Goal: Use online tool/utility: Utilize a website feature to perform a specific function

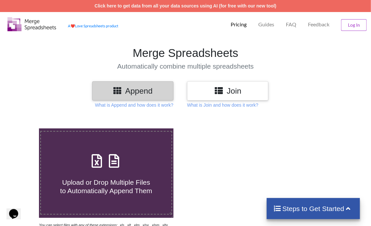
click at [119, 163] on icon at bounding box center [114, 158] width 16 height 14
click at [24, 128] on input "Upload or Drop Multiple Files to Automatically Append Them" at bounding box center [24, 128] width 0 height 0
type input "C:\fakepath\Task-report-26-09-2025T20_50.csv"
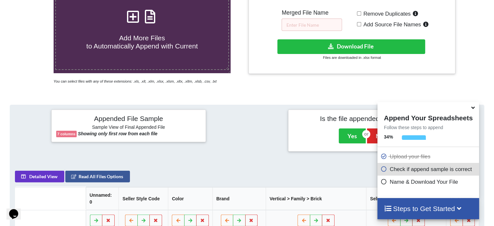
scroll to position [126, 0]
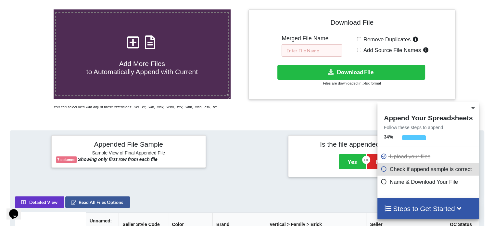
click at [303, 49] on input "text" at bounding box center [312, 50] width 60 height 12
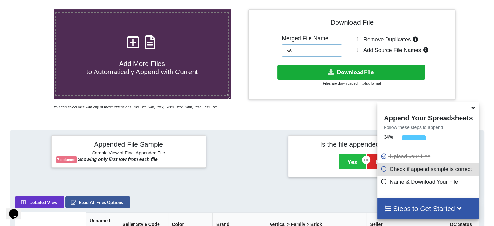
type input "56"
click at [301, 71] on button "Download File" at bounding box center [352, 72] width 148 height 15
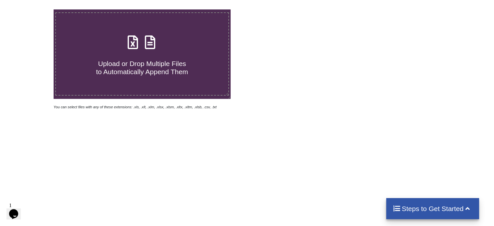
click at [151, 42] on icon at bounding box center [150, 39] width 16 height 14
click at [34, 9] on input "Upload or Drop Multiple Files to Automatically Append Them" at bounding box center [34, 9] width 0 height 0
type input "C:\fakepath\Task-report-26-09-2025T21_03.csv"
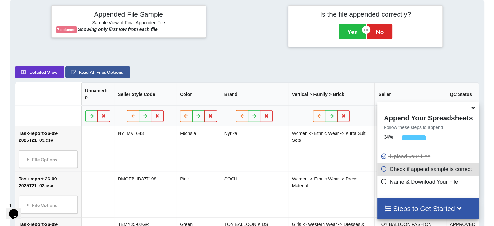
scroll to position [126, 0]
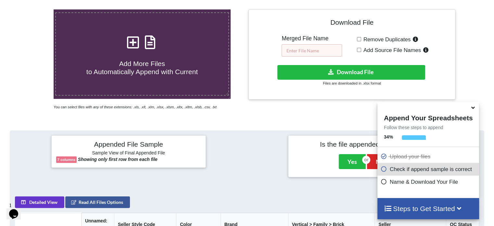
click at [300, 49] on input "text" at bounding box center [312, 50] width 60 height 12
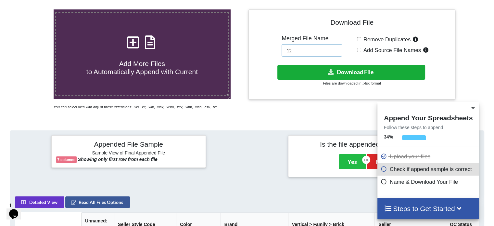
type input "12"
click at [305, 71] on button "Download File" at bounding box center [352, 72] width 148 height 15
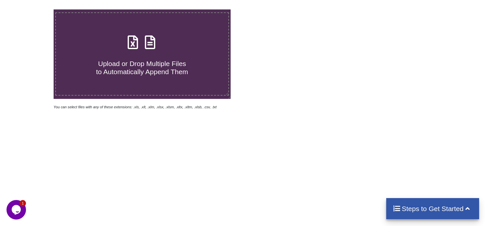
click at [152, 45] on icon at bounding box center [150, 39] width 16 height 14
click at [34, 9] on input "Upload or Drop Multiple Files to Automatically Append Them" at bounding box center [34, 9] width 0 height 0
type input "C:\fakepath\Task-report-26-09-2025T21_05.csv"
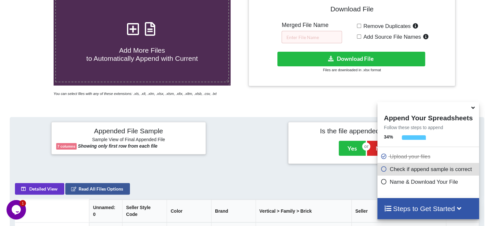
scroll to position [61, 0]
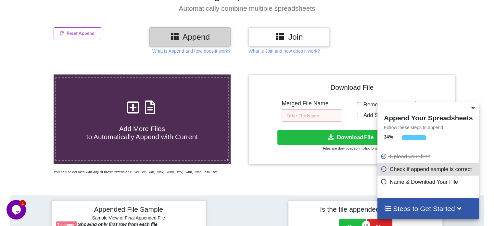
click at [299, 113] on input "text" at bounding box center [312, 115] width 60 height 12
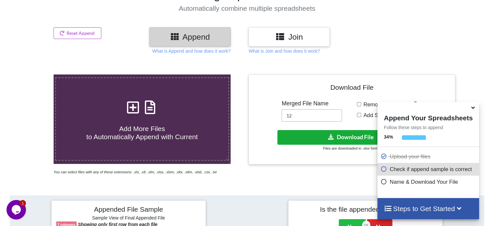
type input "12"
click at [311, 134] on button "Download File" at bounding box center [352, 137] width 148 height 15
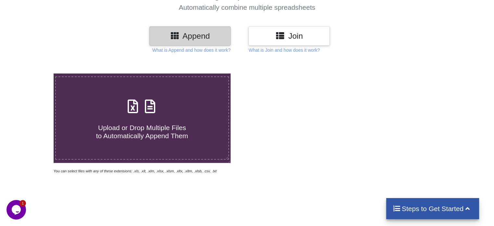
click at [152, 108] on icon at bounding box center [150, 103] width 16 height 14
click at [34, 73] on input "Upload or Drop Multiple Files to Automatically Append Them" at bounding box center [34, 73] width 0 height 0
type input "C:\fakepath\Task-report-26-09-2025T21_21.csv"
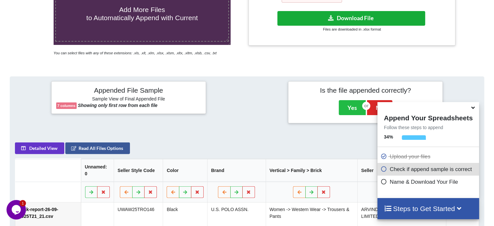
scroll to position [126, 0]
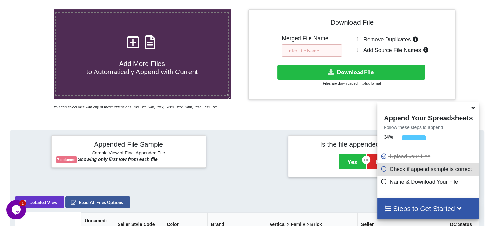
click at [298, 51] on input "text" at bounding box center [312, 50] width 60 height 12
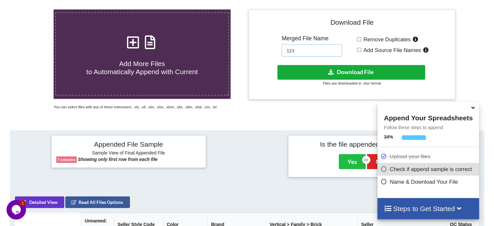
type input "123"
click at [312, 69] on button "Download File" at bounding box center [352, 72] width 148 height 15
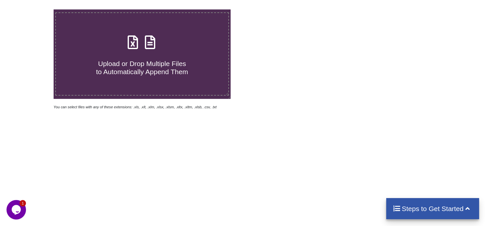
click at [148, 41] on icon at bounding box center [150, 39] width 16 height 14
click at [34, 9] on input "Upload or Drop Multiple Files to Automatically Append Them" at bounding box center [34, 9] width 0 height 0
type input "C:\fakepath\Task-report-26-09-2025T21_32.csv"
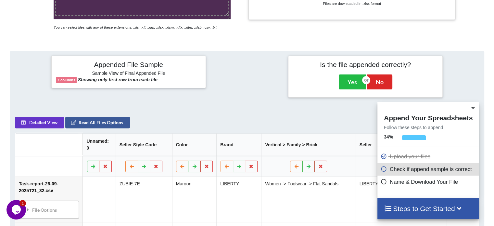
scroll to position [94, 0]
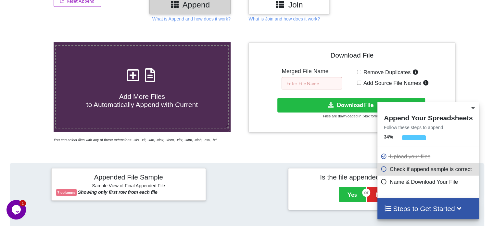
click at [299, 82] on input "text" at bounding box center [312, 83] width 60 height 12
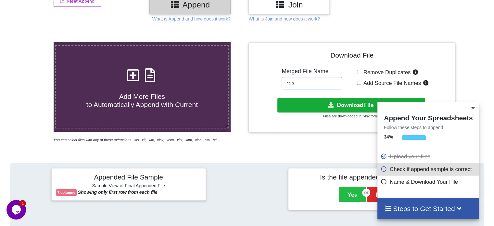
type input "123"
click at [298, 100] on button "Download File" at bounding box center [352, 105] width 148 height 15
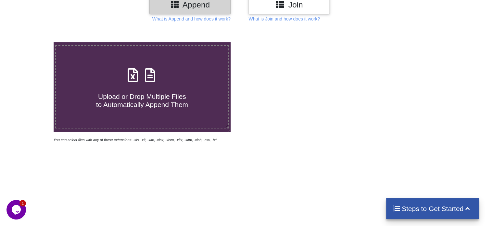
click at [153, 76] on icon at bounding box center [150, 72] width 16 height 14
click at [34, 42] on input "Upload or Drop Multiple Files to Automatically Append Them" at bounding box center [34, 42] width 0 height 0
type input "C:\fakepath\Task-report-26-09-2025T21_42.csv"
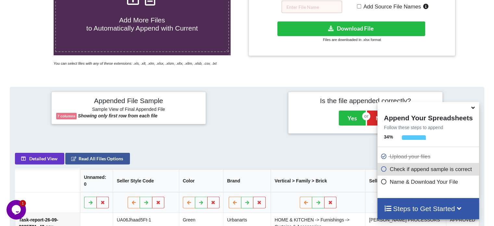
scroll to position [126, 0]
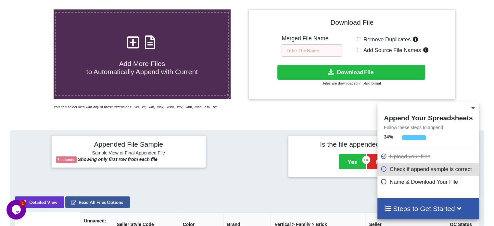
click at [316, 52] on input "text" at bounding box center [312, 50] width 60 height 12
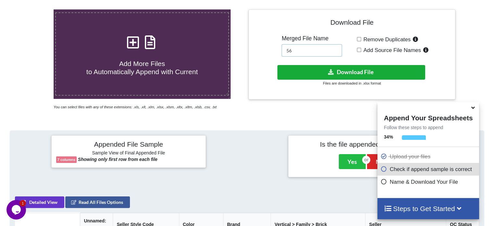
type input "56"
click at [310, 70] on button "Download File" at bounding box center [352, 72] width 148 height 15
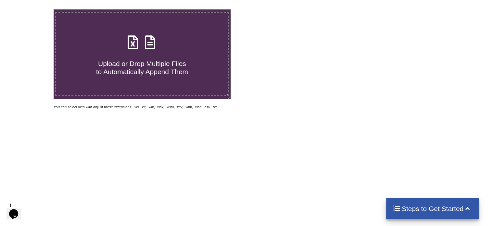
click at [150, 43] on icon at bounding box center [150, 39] width 16 height 14
click at [34, 9] on input "Upload or Drop Multiple Files to Automatically Append Them" at bounding box center [34, 9] width 0 height 0
type input "C:\fakepath\Task-report-26-09-2025T21_53.csv"
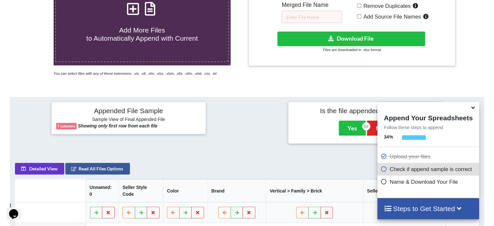
scroll to position [159, 0]
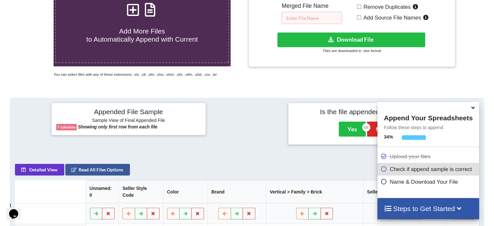
click at [308, 14] on input "text" at bounding box center [312, 18] width 60 height 12
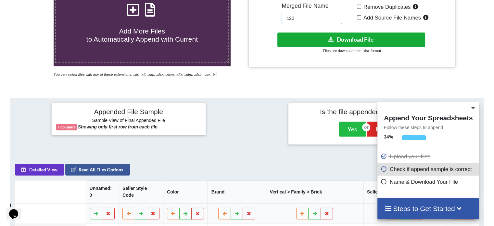
type input "123"
click at [304, 37] on button "Download File" at bounding box center [352, 40] width 148 height 15
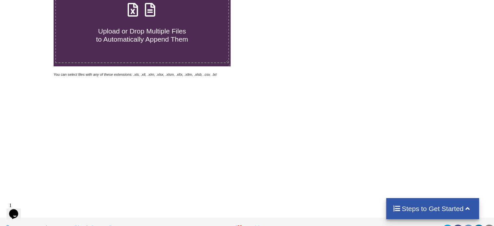
click at [156, 13] on icon at bounding box center [150, 7] width 16 height 14
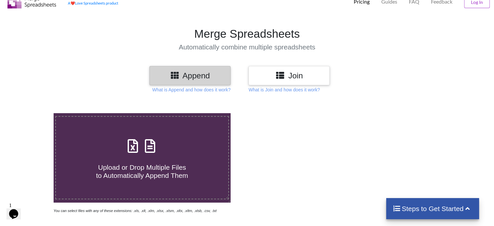
type input "C:\fakepath\Task-report-26-09-2025T22_00.csv"
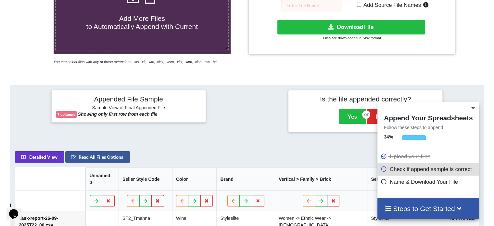
scroll to position [94, 0]
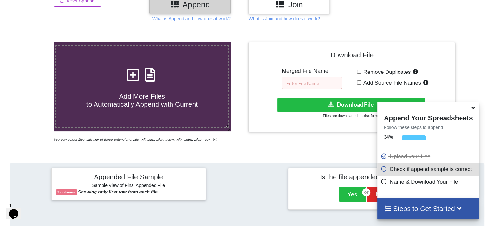
click at [293, 82] on input "text" at bounding box center [312, 83] width 60 height 12
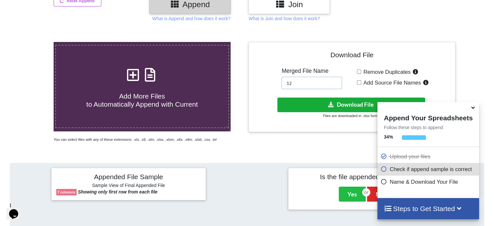
type input "12"
click at [302, 99] on button "Download File" at bounding box center [352, 105] width 148 height 15
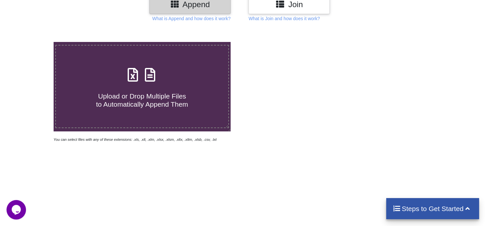
click at [149, 85] on h4 "Upload or Drop Multiple Files to Automatically Append Them" at bounding box center [142, 96] width 172 height 25
click at [34, 42] on input "Upload or Drop Multiple Files to Automatically Append Them" at bounding box center [34, 42] width 0 height 0
type input "C:\fakepath\Task-report-26-09-2025T22_28.csv"
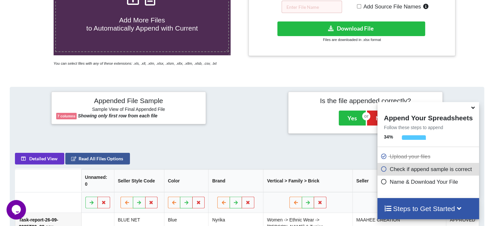
scroll to position [126, 0]
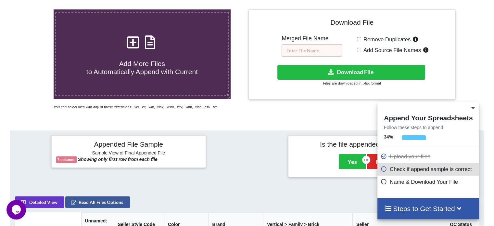
click at [298, 52] on input "text" at bounding box center [312, 50] width 60 height 12
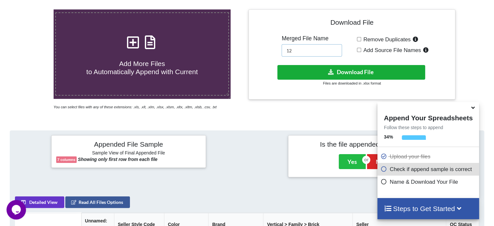
type input "12"
click at [306, 71] on button "Download File" at bounding box center [352, 72] width 148 height 15
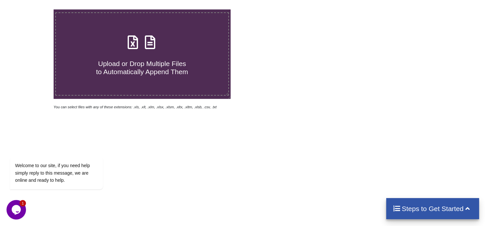
click at [148, 36] on icon at bounding box center [150, 39] width 16 height 14
click at [34, 9] on input "Upload or Drop Multiple Files to Automatically Append Them" at bounding box center [34, 9] width 0 height 0
type input "C:\fakepath\Task-report-26-09-2025T22_37.csv"
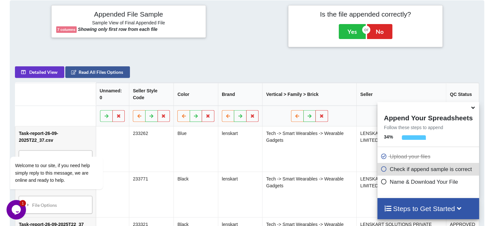
scroll to position [94, 0]
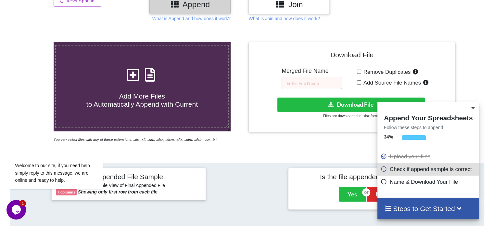
click at [302, 76] on div "Merged File Name" at bounding box center [312, 78] width 60 height 21
click at [294, 84] on input "text" at bounding box center [312, 83] width 60 height 12
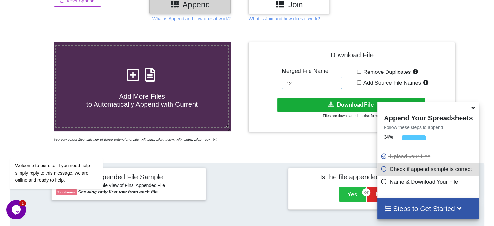
type input "12"
click at [303, 105] on button "Download File" at bounding box center [352, 105] width 148 height 15
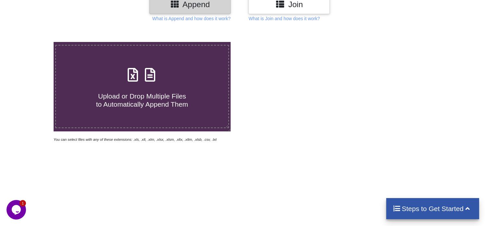
click at [153, 74] on icon at bounding box center [150, 72] width 16 height 14
click at [34, 42] on input "Upload or Drop Multiple Files to Automatically Append Them" at bounding box center [34, 42] width 0 height 0
type input "C:\fakepath\Task-report-26-09-2025T22_45.csv"
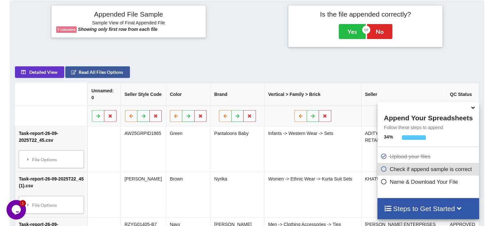
scroll to position [126, 0]
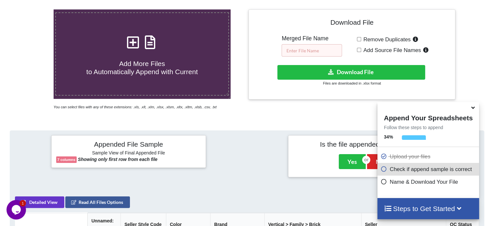
click at [308, 52] on input "text" at bounding box center [312, 50] width 60 height 12
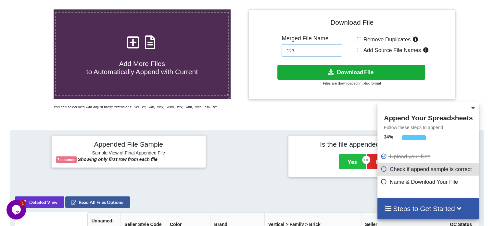
type input "123"
click at [310, 72] on button "Download File" at bounding box center [352, 72] width 148 height 15
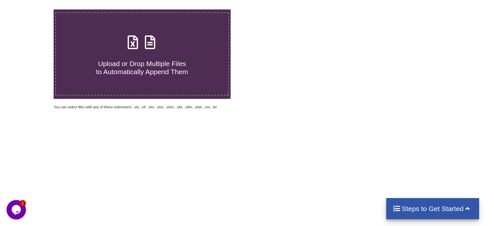
click at [153, 42] on icon at bounding box center [150, 39] width 16 height 14
click at [34, 9] on input "Upload or Drop Multiple Files to Automatically Append Them" at bounding box center [34, 9] width 0 height 0
type input "C:\fakepath\Task-report-26-09-2025T22_56.csv"
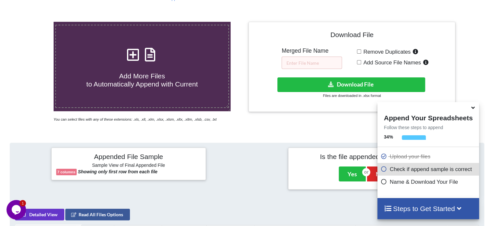
scroll to position [61, 0]
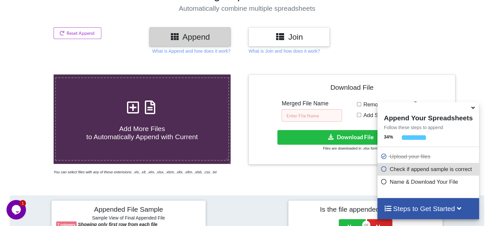
click at [300, 115] on input "text" at bounding box center [312, 115] width 60 height 12
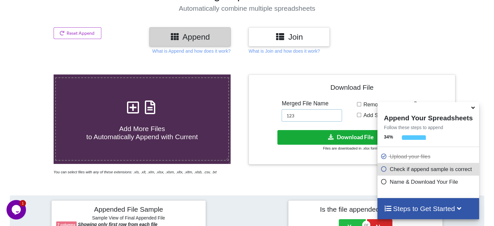
type input "123"
click at [303, 134] on button "Download File" at bounding box center [352, 137] width 148 height 15
